Goal: Complete application form

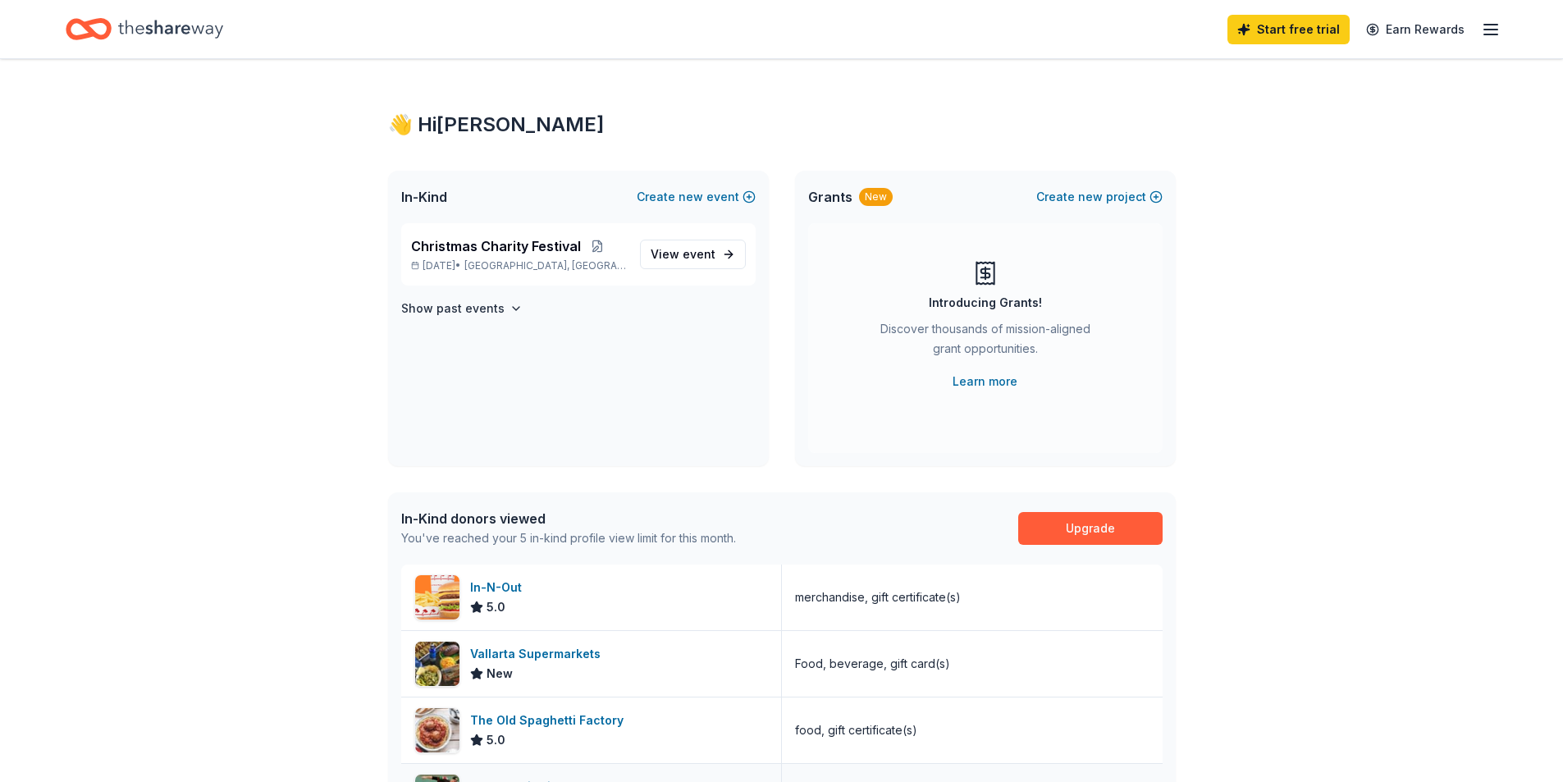
scroll to position [82, 0]
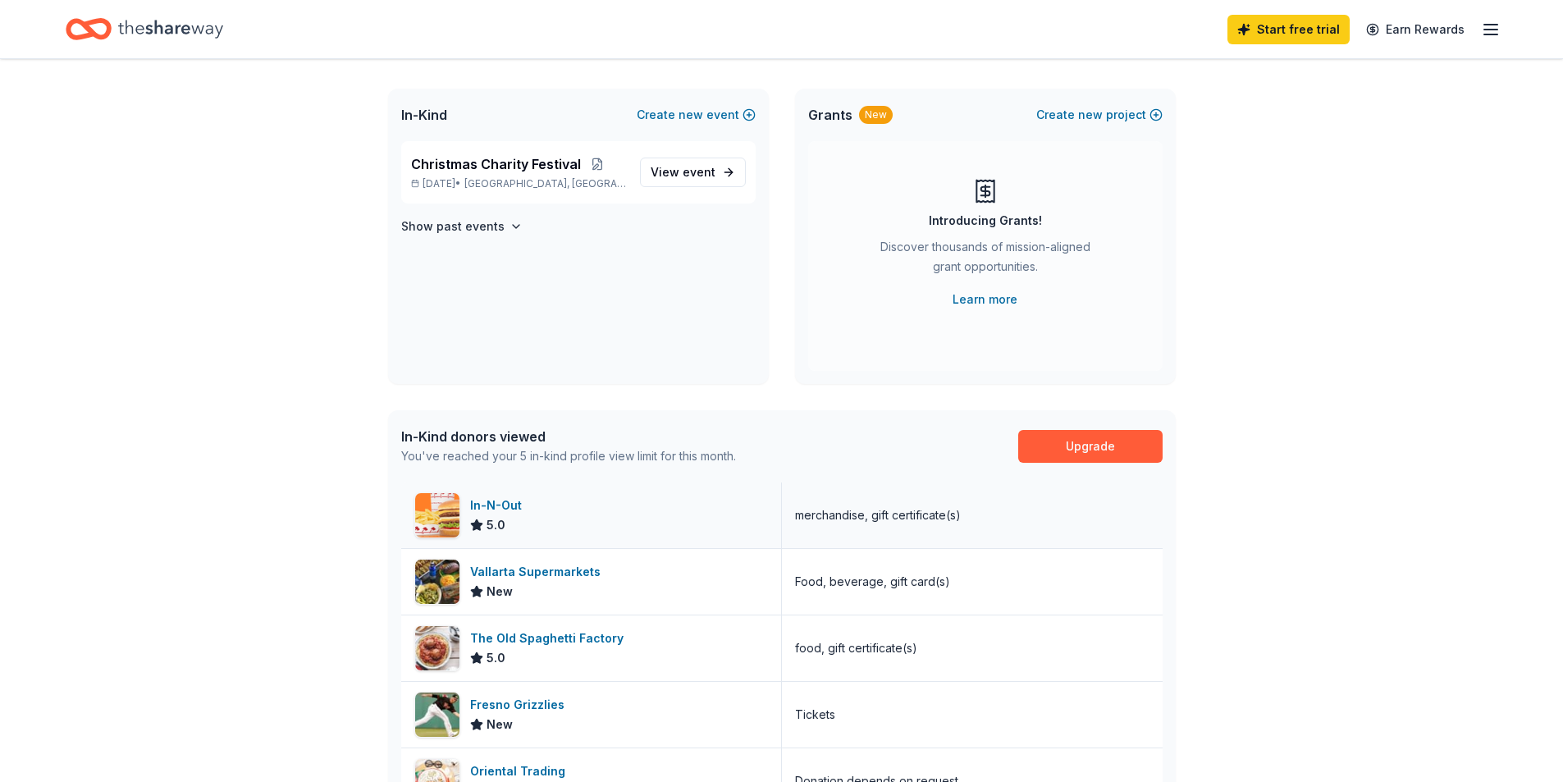
click at [497, 509] on div "In-N-Out" at bounding box center [499, 505] width 58 height 20
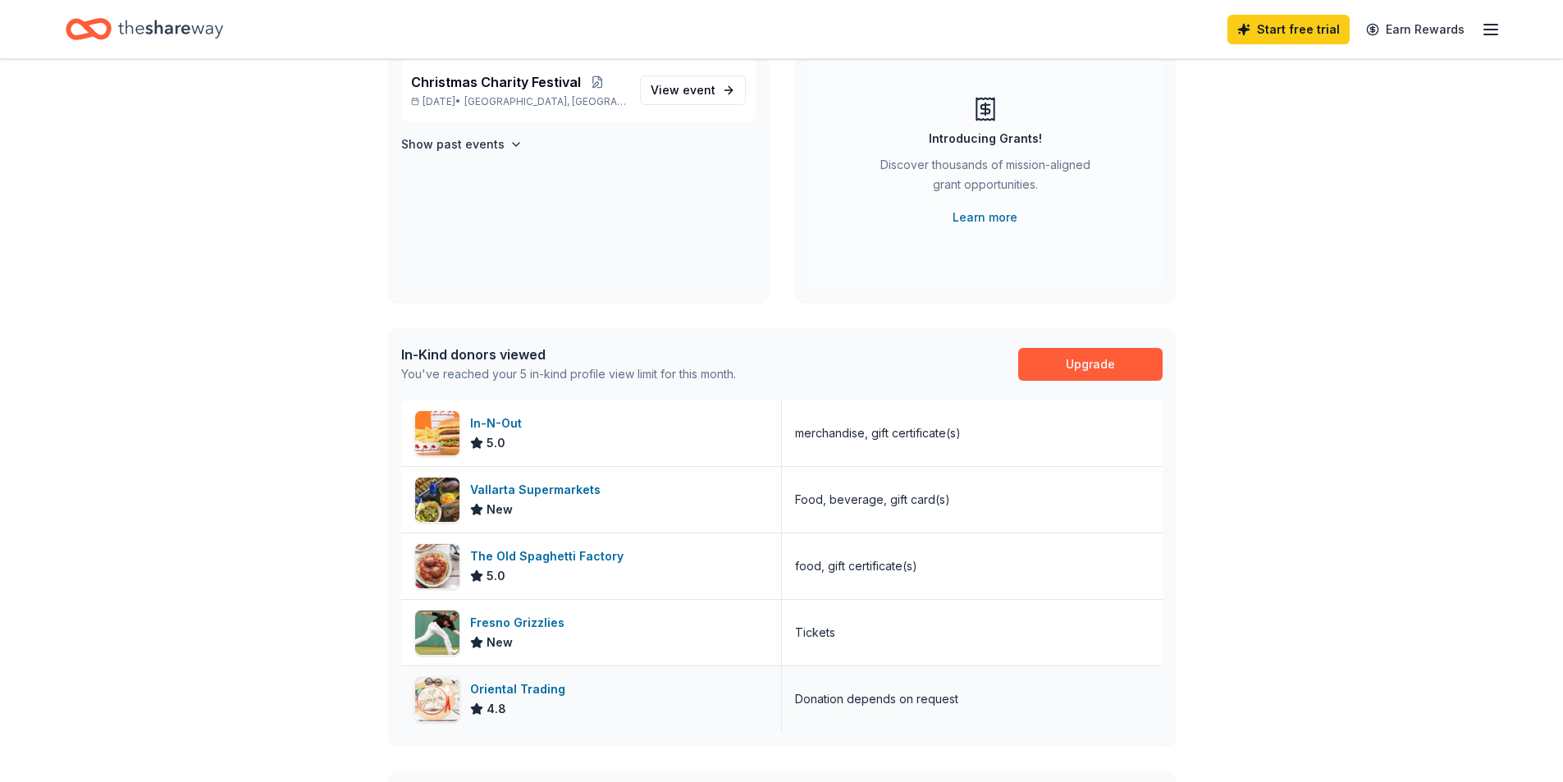
scroll to position [164, 0]
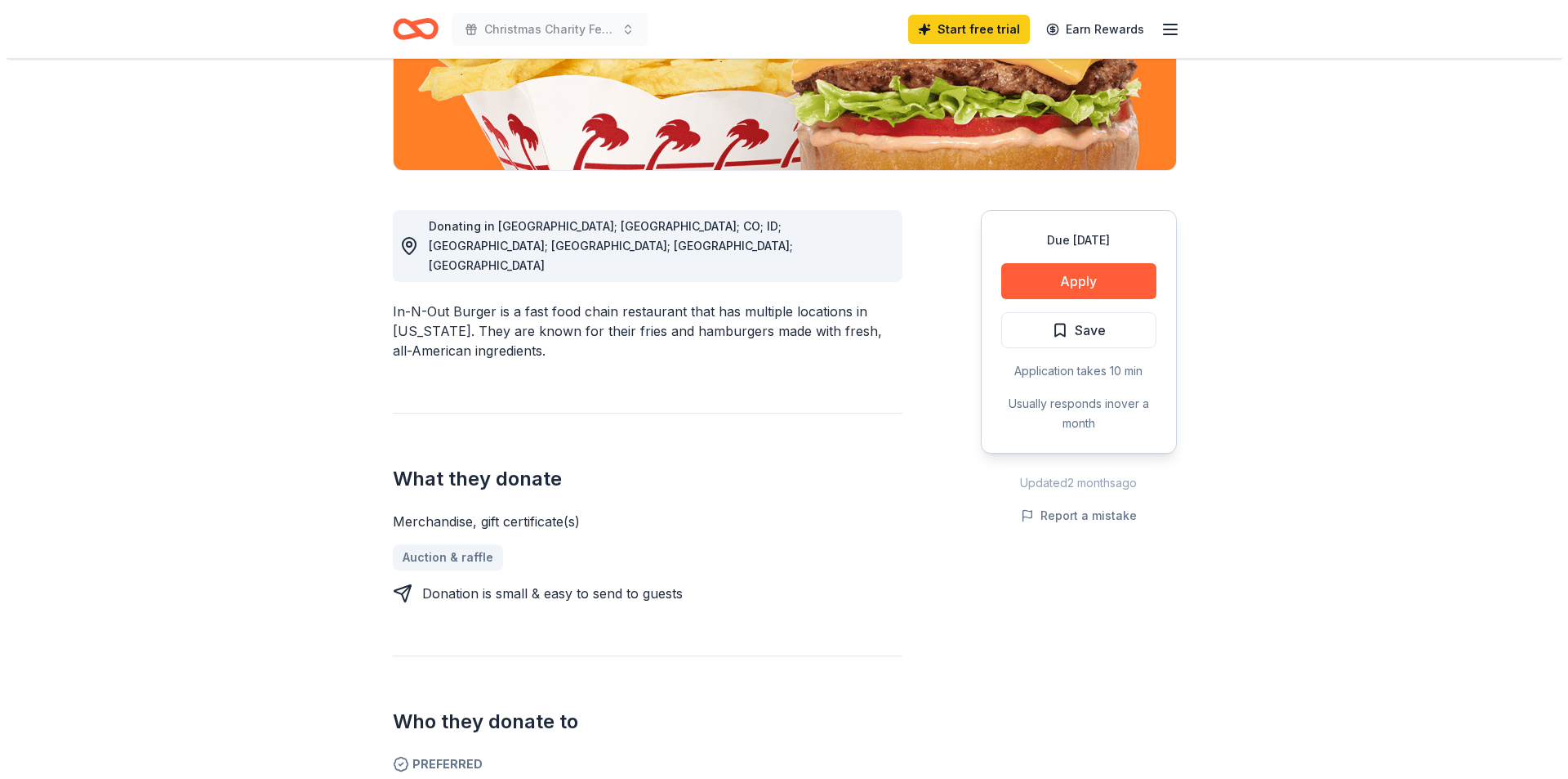
scroll to position [327, 0]
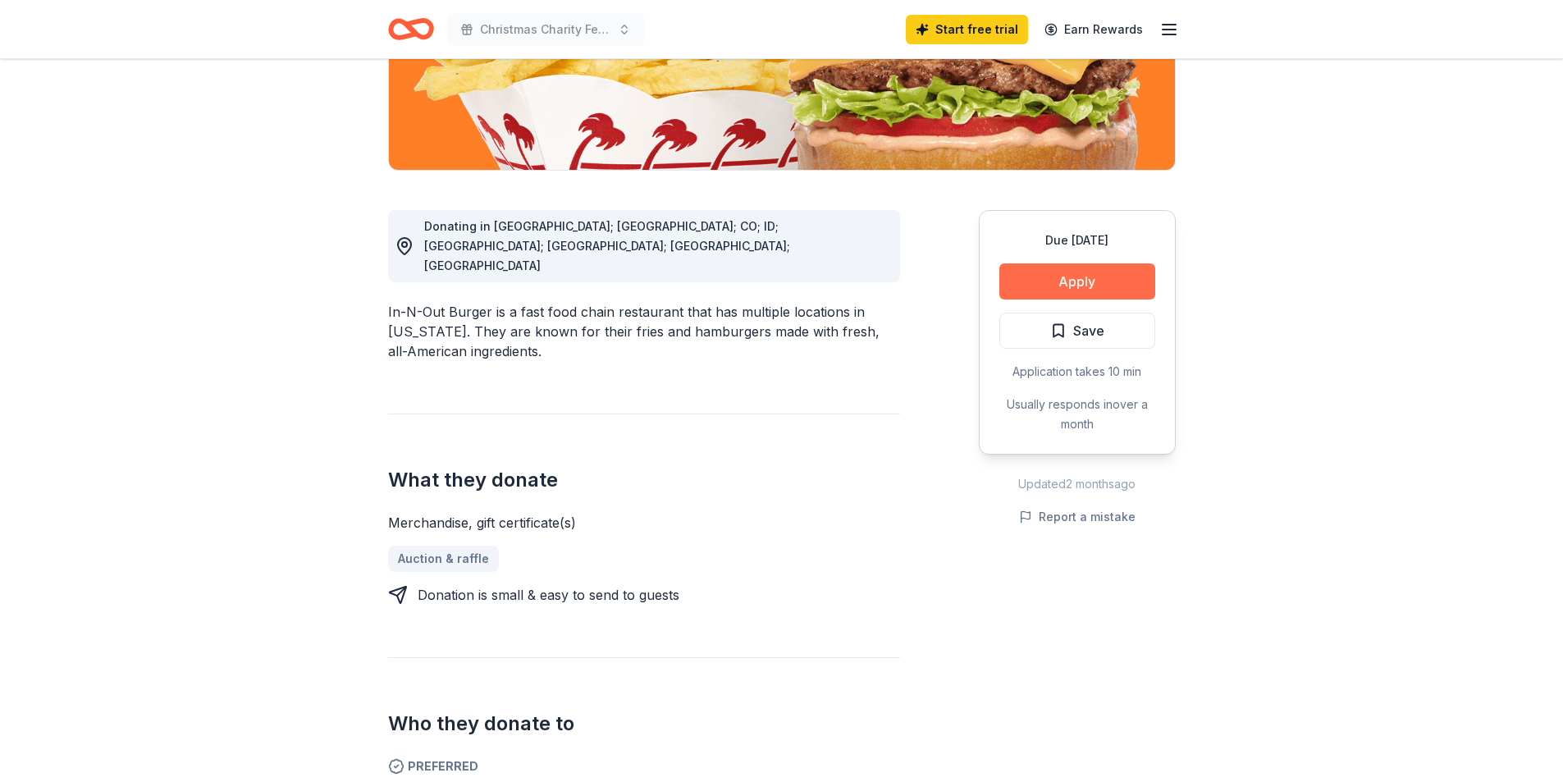
click at [1071, 276] on button "Apply" at bounding box center [1077, 281] width 156 height 36
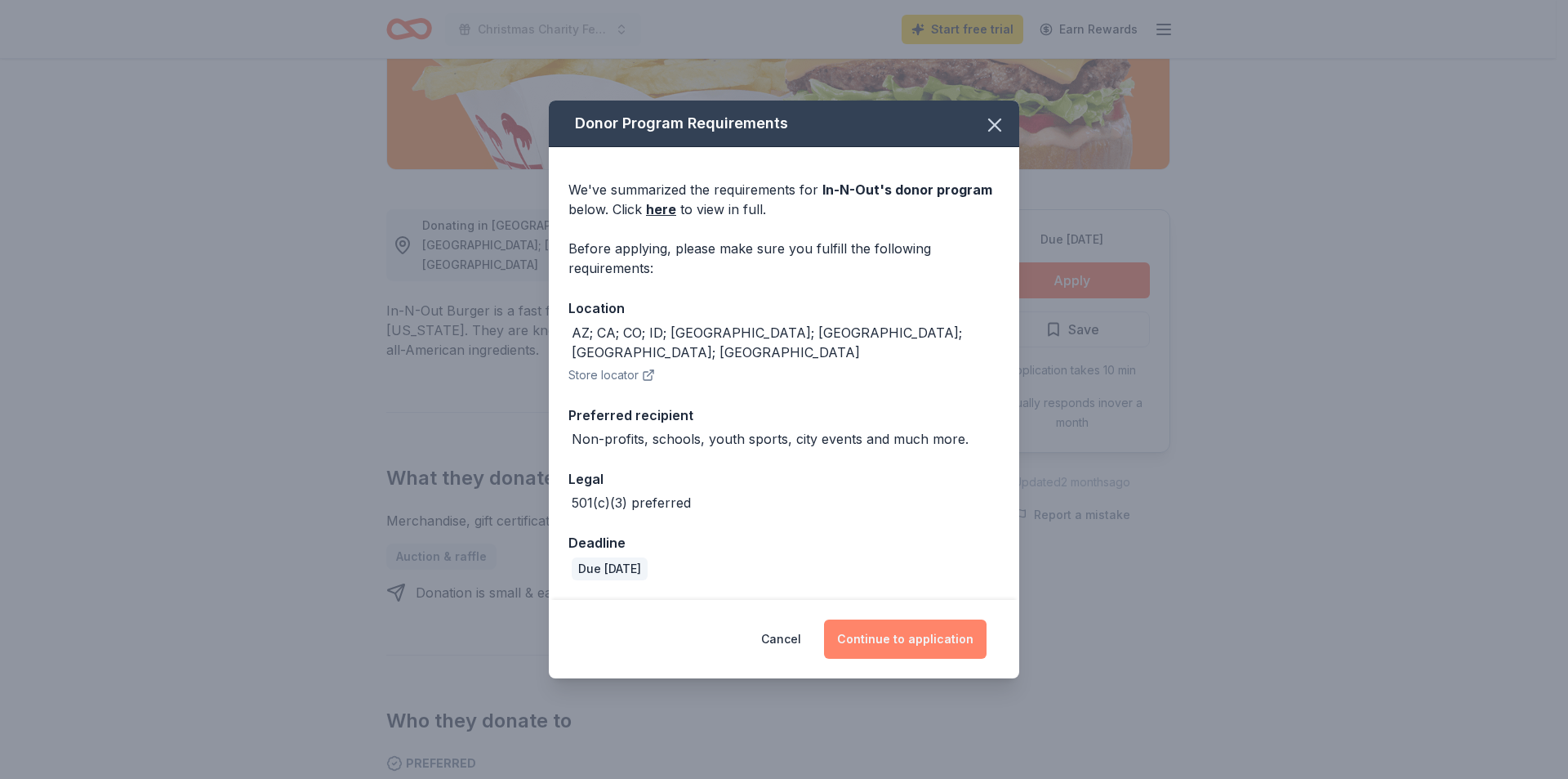
click at [881, 635] on button "Continue to application" at bounding box center [905, 639] width 162 height 39
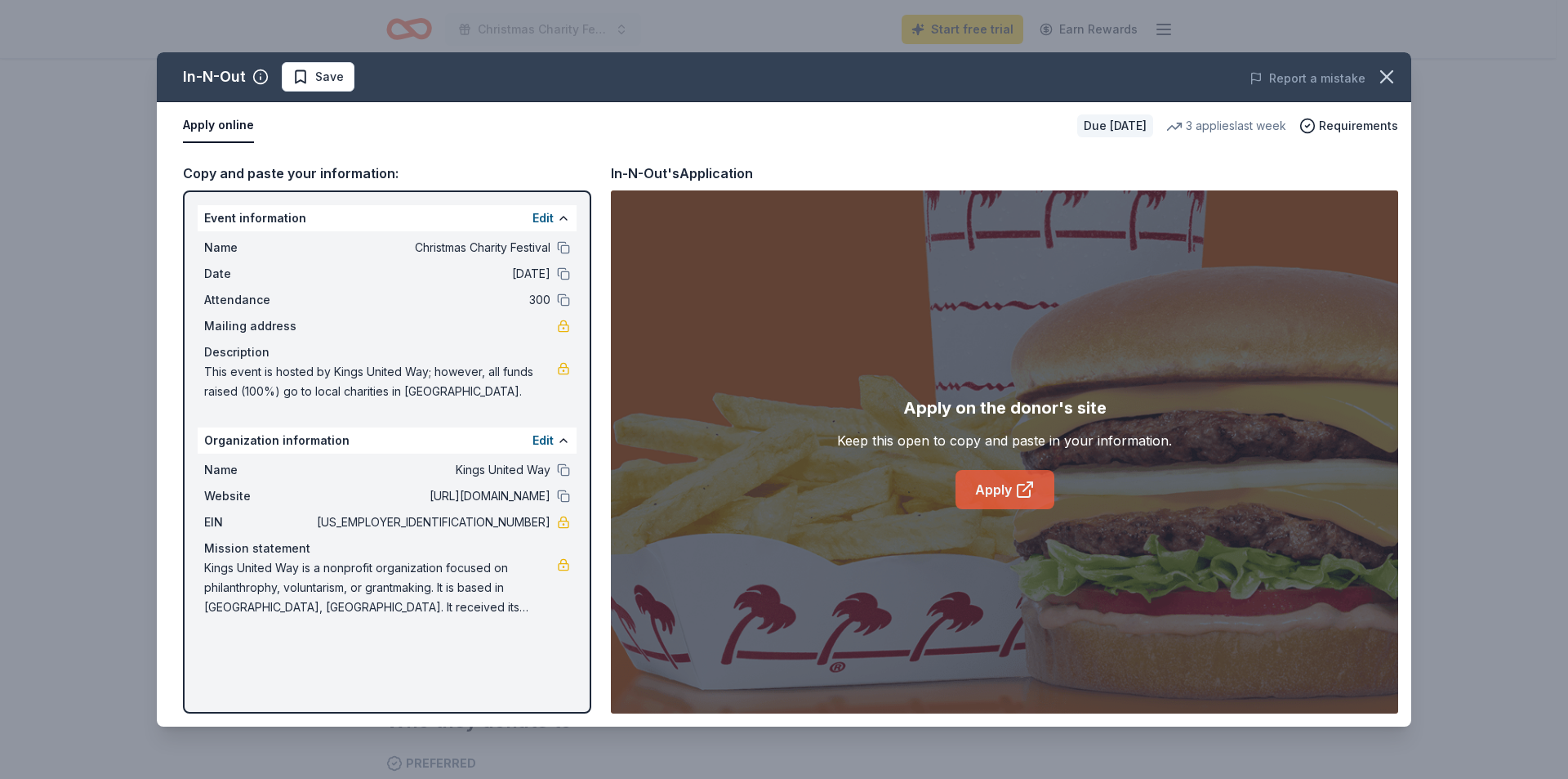
click at [992, 493] on link "Apply" at bounding box center [1005, 489] width 99 height 39
click at [1015, 492] on icon at bounding box center [1025, 490] width 20 height 20
